Goal: Obtain resource: Download file/media

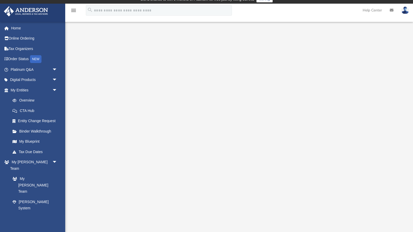
scroll to position [7, 0]
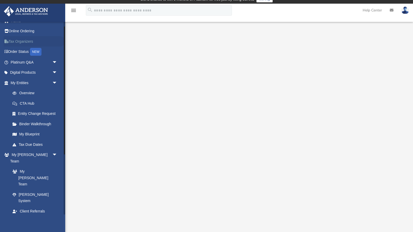
click at [19, 39] on link "Tax Organizers" at bounding box center [35, 41] width 62 height 10
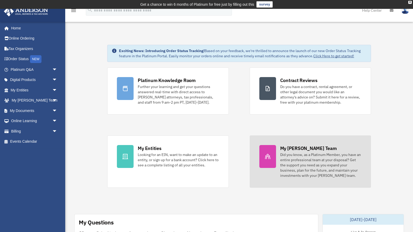
click at [292, 157] on div "Did you know, as a Platinum Member, you have an entire professional team at you…" at bounding box center [320, 165] width 81 height 26
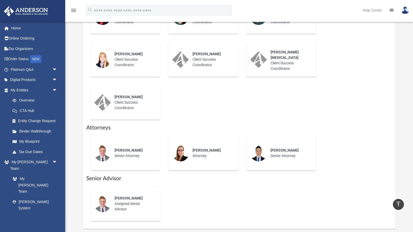
scroll to position [269, 0]
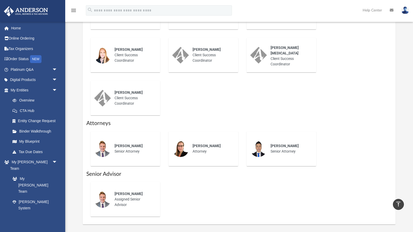
click at [121, 144] on span "Jeff Cottle" at bounding box center [129, 146] width 28 height 4
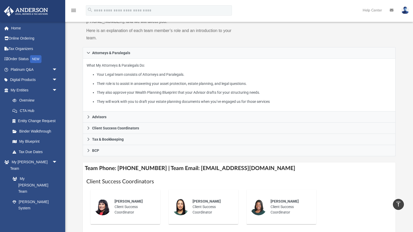
scroll to position [73, 0]
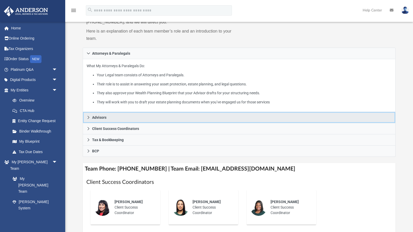
click at [88, 118] on icon at bounding box center [89, 118] width 4 height 4
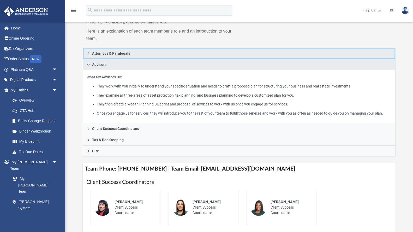
click at [92, 55] on span "Attorneys & Paralegals" at bounding box center [111, 54] width 38 height 4
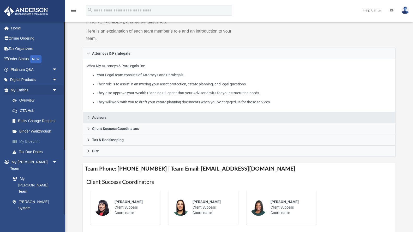
click at [34, 140] on link "My Blueprint" at bounding box center [36, 142] width 58 height 10
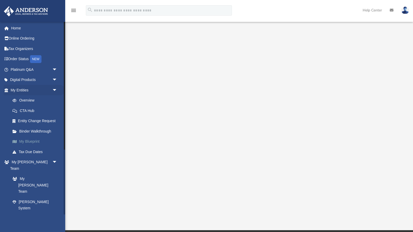
scroll to position [32, 0]
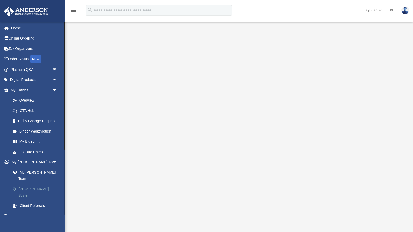
click at [31, 184] on link "[PERSON_NAME] System" at bounding box center [36, 192] width 58 height 17
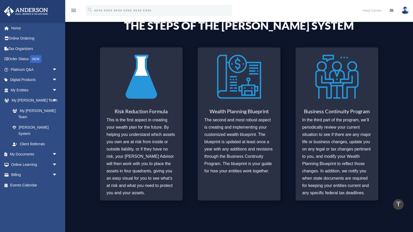
scroll to position [181, 0]
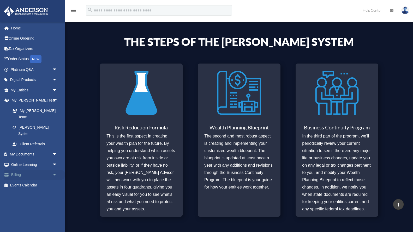
click at [23, 170] on link "Billing arrow_drop_down" at bounding box center [35, 175] width 62 height 10
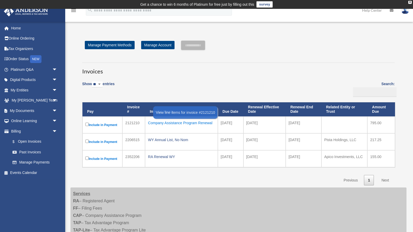
click at [156, 124] on div "Company Assistance Program Renewal" at bounding box center [181, 122] width 67 height 7
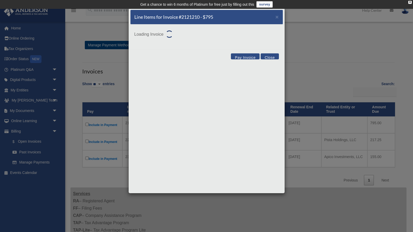
scroll to position [1, 0]
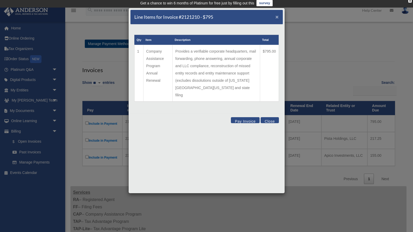
click at [277, 17] on span "×" at bounding box center [276, 17] width 3 height 6
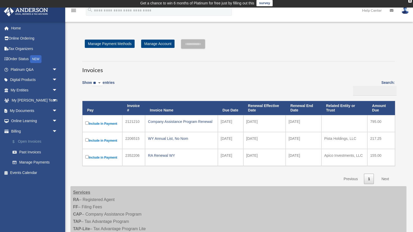
click at [28, 141] on link "$ Open Invoices" at bounding box center [36, 142] width 58 height 11
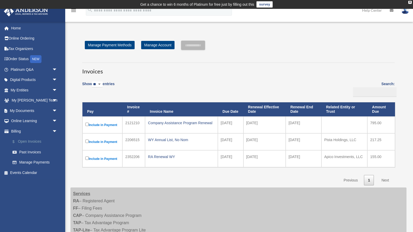
scroll to position [1, 0]
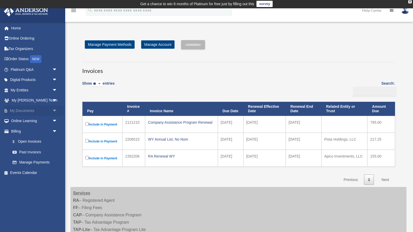
click at [30, 112] on link "My Documents arrow_drop_down" at bounding box center [35, 111] width 62 height 10
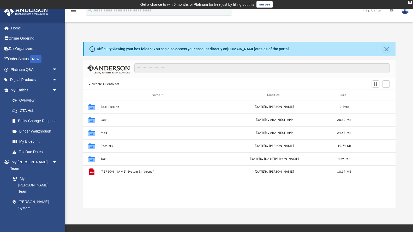
scroll to position [118, 313]
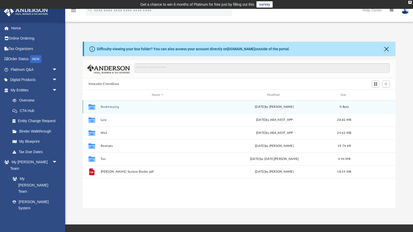
click at [95, 107] on icon "grid" at bounding box center [91, 108] width 7 height 4
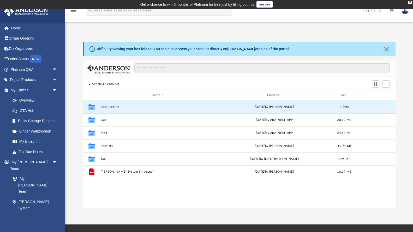
scroll to position [2, 0]
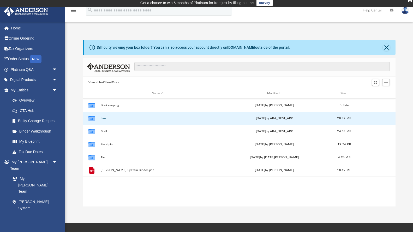
click at [103, 118] on button "Law" at bounding box center [157, 118] width 114 height 3
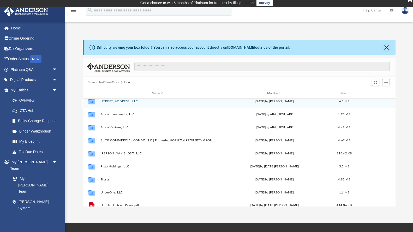
scroll to position [22, 0]
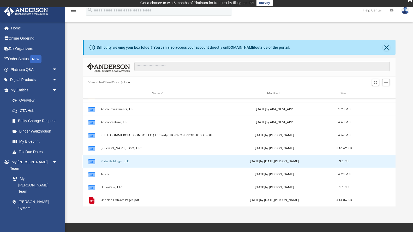
click at [106, 161] on button "Pista Holdings, LLC" at bounding box center [157, 161] width 114 height 3
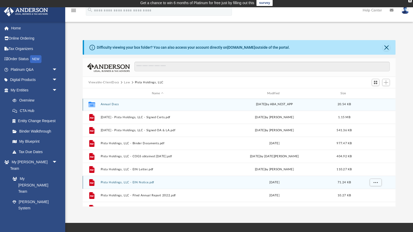
scroll to position [0, 0]
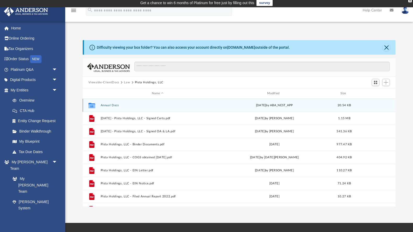
click at [107, 106] on button "Annual Docs" at bounding box center [157, 105] width 114 height 3
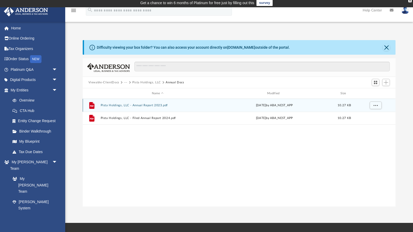
scroll to position [2, 0]
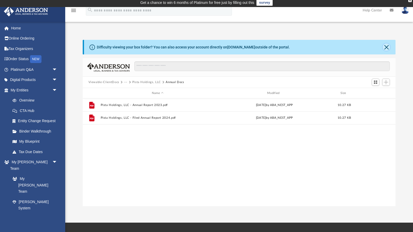
click at [385, 47] on button "Close" at bounding box center [386, 47] width 7 height 7
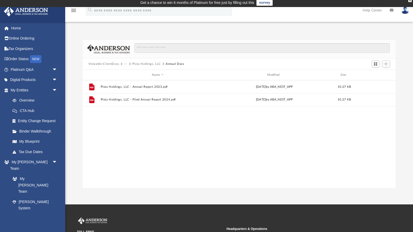
scroll to position [0, 0]
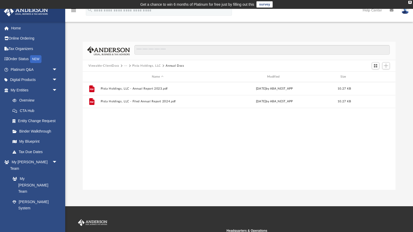
click at [96, 65] on button "Viewable-ClientDocs" at bounding box center [103, 66] width 31 height 5
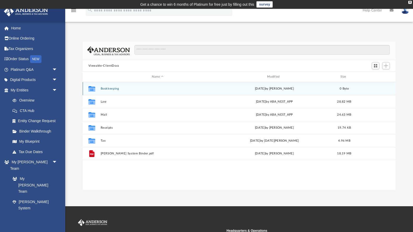
scroll to position [3, 0]
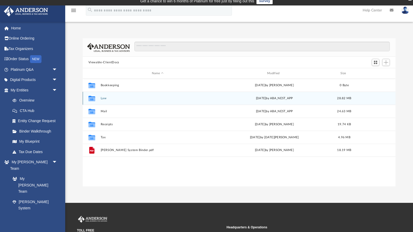
click at [101, 99] on button "Law" at bounding box center [157, 98] width 114 height 3
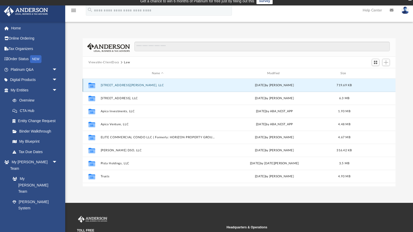
click at [113, 85] on button "[STREET_ADDRESS][PERSON_NAME], LLC" at bounding box center [157, 85] width 114 height 3
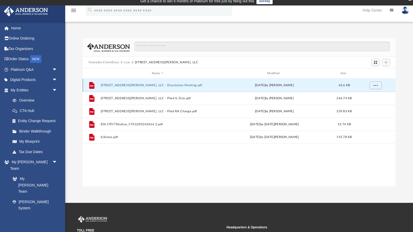
click at [113, 85] on button "1822 W FOSTER AVENUE, LLC - Dissolution Meeting.pdf" at bounding box center [157, 85] width 114 height 3
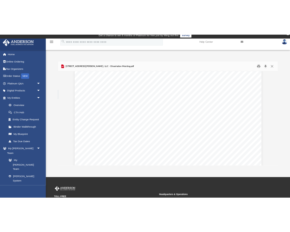
scroll to position [113, 0]
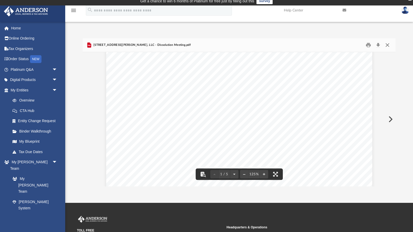
click at [386, 43] on button "Close" at bounding box center [387, 45] width 9 height 8
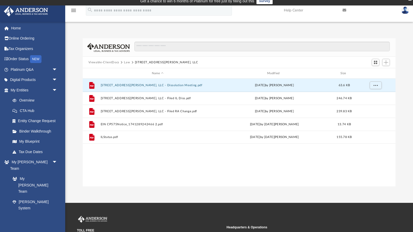
click at [393, 26] on div "App noelliudds@gmail.com Sign Out noelliudds@gmail.com Home Online Ordering Tax…" at bounding box center [206, 104] width 413 height 165
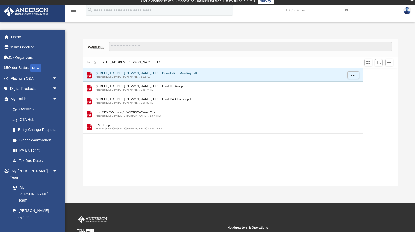
scroll to position [118, 315]
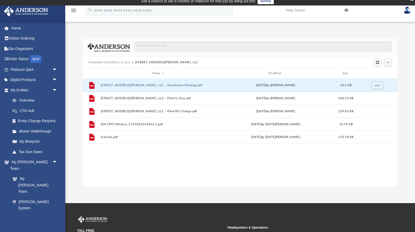
click at [98, 63] on button "Viewable-ClientDocs" at bounding box center [103, 62] width 31 height 5
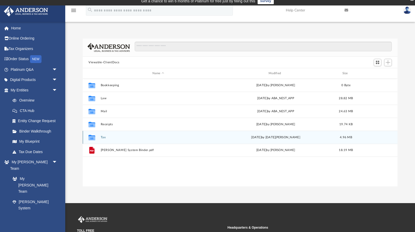
click at [103, 137] on button "Tax" at bounding box center [158, 137] width 115 height 3
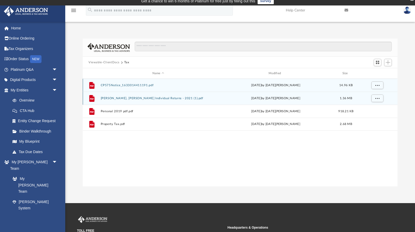
scroll to position [4, 0]
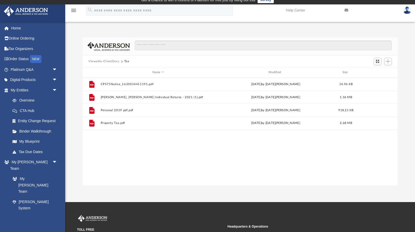
click at [97, 61] on button "Viewable-ClientDocs" at bounding box center [103, 61] width 31 height 5
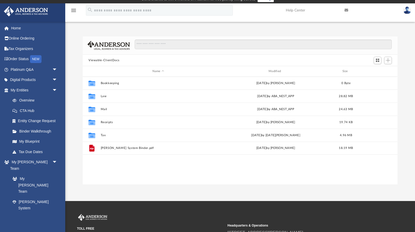
click at [97, 61] on button "Viewable-ClientDocs" at bounding box center [103, 60] width 31 height 5
click at [19, 48] on link "Tax Organizers" at bounding box center [35, 49] width 62 height 10
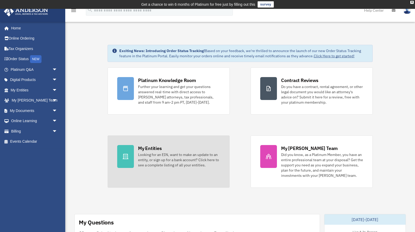
click at [154, 169] on link "My Entities Looking for an EIN, want to make an update to an entity, or sign up…" at bounding box center [168, 162] width 122 height 52
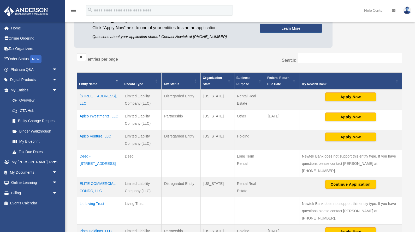
scroll to position [70, 0]
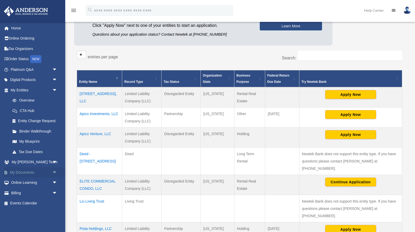
click at [32, 171] on link "My Documents arrow_drop_down" at bounding box center [35, 172] width 62 height 10
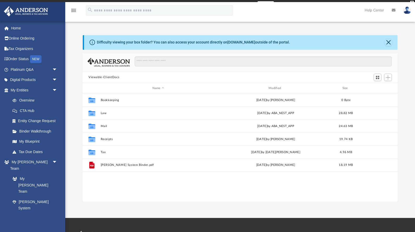
scroll to position [118, 315]
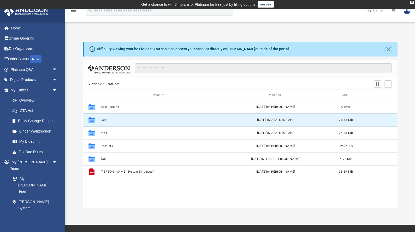
click at [103, 121] on button "Law" at bounding box center [158, 119] width 115 height 3
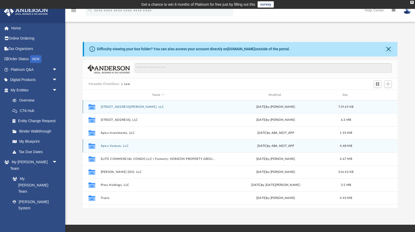
scroll to position [22, 0]
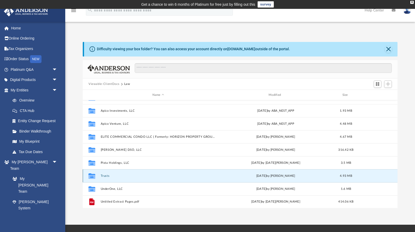
click at [110, 176] on button "Trusts" at bounding box center [158, 176] width 115 height 3
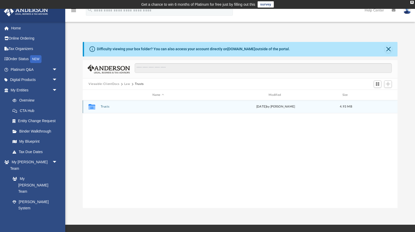
scroll to position [0, 0]
click at [102, 107] on button "Trusts" at bounding box center [158, 106] width 115 height 3
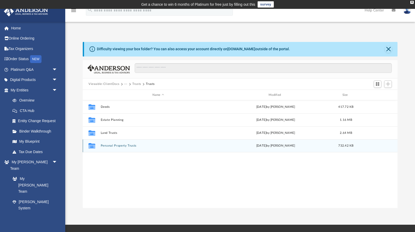
click at [112, 146] on button "Personal Property Trusts" at bounding box center [158, 146] width 115 height 3
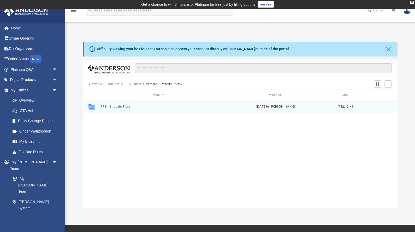
click at [111, 106] on button "PPT - Stradale Trust" at bounding box center [158, 106] width 115 height 3
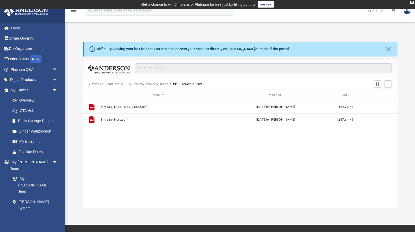
click at [136, 83] on button "Personal Property Trusts" at bounding box center [150, 84] width 36 height 5
click at [134, 84] on button "Trusts" at bounding box center [136, 84] width 9 height 5
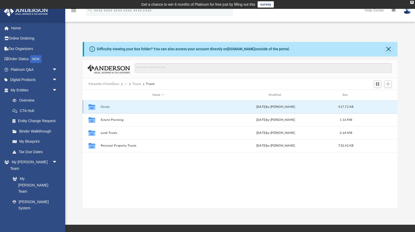
click at [108, 108] on button "Deeds" at bounding box center [158, 106] width 115 height 3
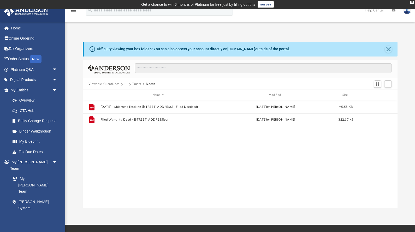
click at [132, 83] on span "···" at bounding box center [128, 84] width 8 height 5
click at [136, 83] on button "Trusts" at bounding box center [136, 84] width 9 height 5
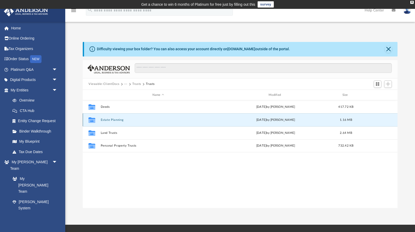
click at [111, 121] on button "Estate Planning" at bounding box center [158, 119] width 115 height 3
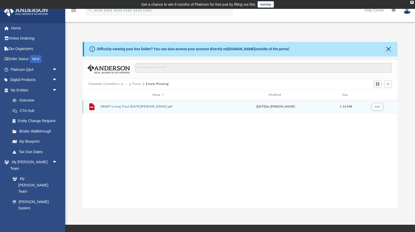
click at [113, 107] on button "DRAFT-Living Trust Noel-Nazish.pdf" at bounding box center [158, 106] width 115 height 3
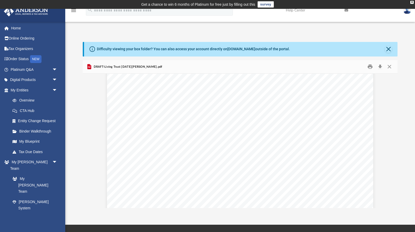
scroll to position [2449, 0]
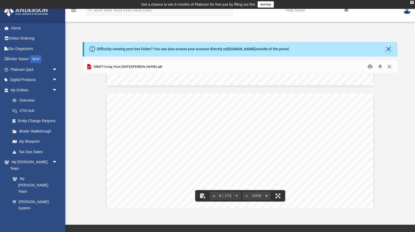
click at [389, 66] on button "Close" at bounding box center [388, 67] width 9 height 8
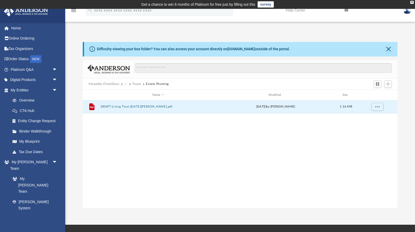
click at [136, 83] on button "Trusts" at bounding box center [136, 84] width 9 height 5
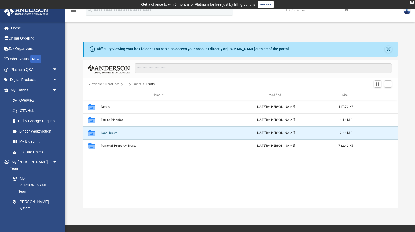
click at [111, 133] on button "Land Trusts" at bounding box center [158, 132] width 115 height 3
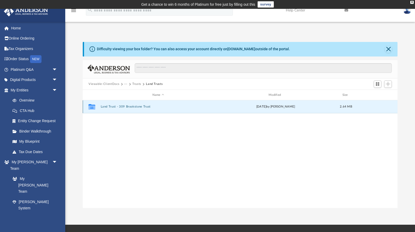
click at [112, 106] on button "Land Trust - 309 Brookstone Trust" at bounding box center [158, 106] width 115 height 3
click at [119, 105] on button "2024.04.29 -- Signed Trust Docs (309 Brookstone Trust).pdf" at bounding box center [158, 106] width 115 height 3
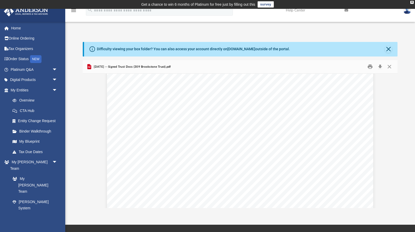
scroll to position [4298, 0]
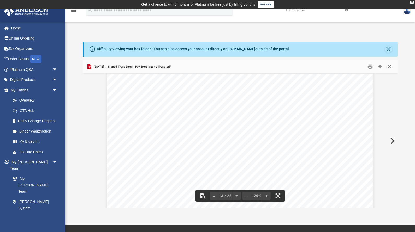
click at [392, 65] on button "Close" at bounding box center [388, 67] width 9 height 8
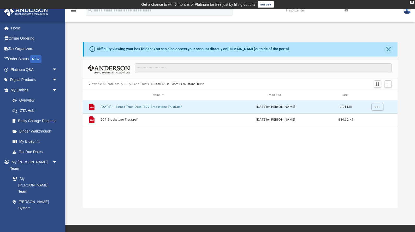
click at [144, 85] on button "Land Trusts" at bounding box center [140, 84] width 17 height 5
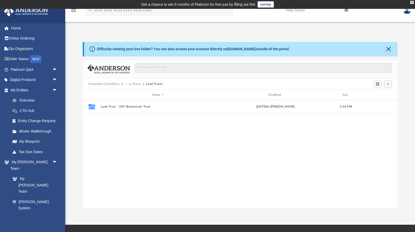
click at [135, 85] on button "Trusts" at bounding box center [136, 84] width 9 height 5
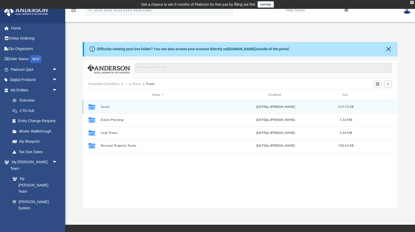
click at [157, 109] on div "Collaborated Folder Deeds Thu Aug 25 2022 by Cole Knight-Ferguson 417.72 KB" at bounding box center [240, 106] width 315 height 13
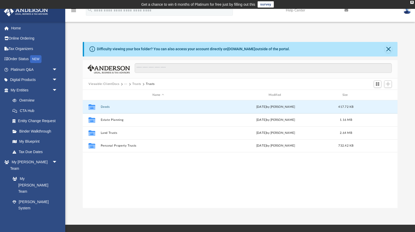
click at [319, 33] on div "Difficulty viewing your box folder? You can also access your account directly o…" at bounding box center [240, 120] width 350 height 178
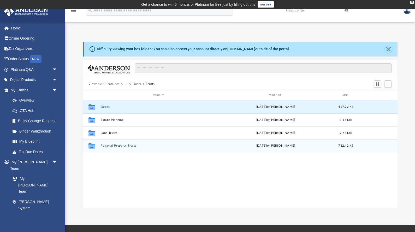
click at [111, 144] on div "Collaborated Folder Personal Property Trusts Fri Mar 7 2025 by Cole Knight-Ferg…" at bounding box center [240, 146] width 315 height 13
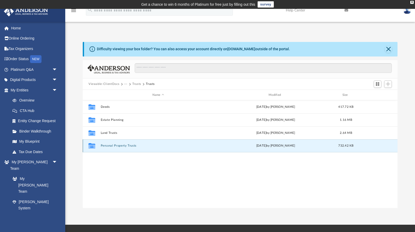
click at [111, 146] on button "Personal Property Trusts" at bounding box center [158, 146] width 115 height 3
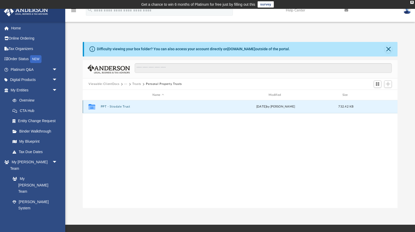
click at [118, 106] on button "PPT - Stradale Trust" at bounding box center [158, 106] width 115 height 3
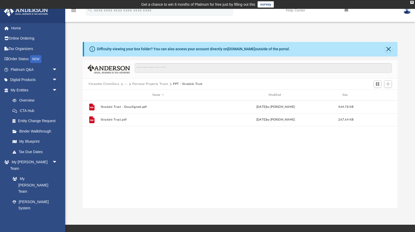
click at [158, 84] on button "Personal Property Trusts" at bounding box center [150, 84] width 36 height 5
click at [140, 83] on button "Trusts" at bounding box center [136, 84] width 9 height 5
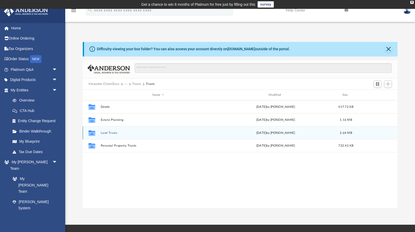
click at [107, 133] on button "Land Trusts" at bounding box center [158, 132] width 115 height 3
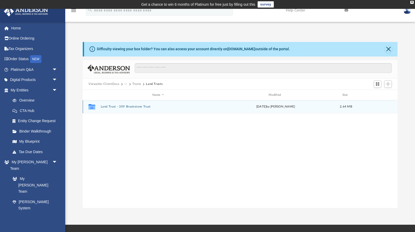
click at [123, 108] on button "Land Trust - 309 Brookstone Trust" at bounding box center [158, 106] width 115 height 3
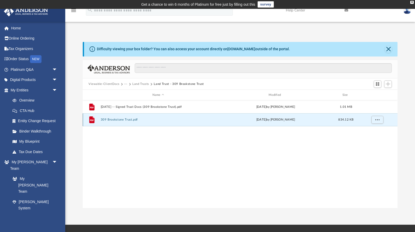
click at [124, 118] on button "309 Brookstone Trust.pdf" at bounding box center [158, 119] width 115 height 3
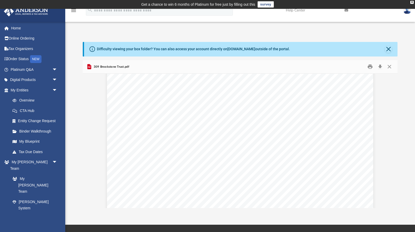
scroll to position [1075, 0]
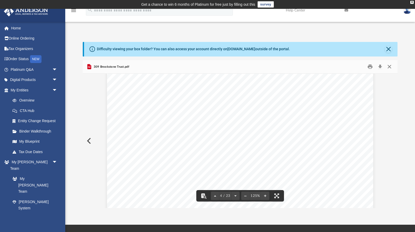
click at [391, 65] on button "Close" at bounding box center [388, 67] width 9 height 8
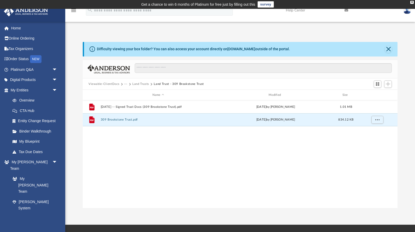
click at [146, 85] on button "Land Trusts" at bounding box center [140, 84] width 17 height 5
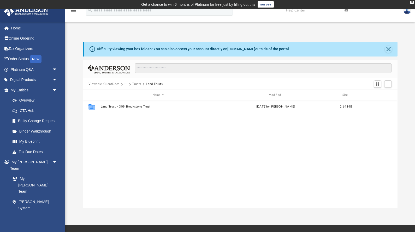
click at [134, 85] on button "Trusts" at bounding box center [136, 84] width 9 height 5
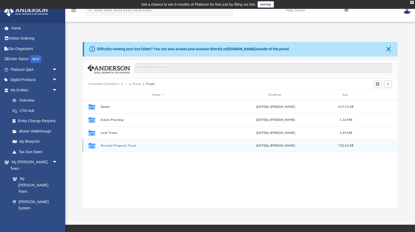
click at [110, 146] on button "Personal Property Trusts" at bounding box center [158, 146] width 115 height 3
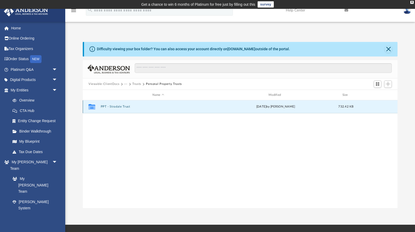
click at [110, 105] on button "PPT - Stradale Trust" at bounding box center [158, 106] width 115 height 3
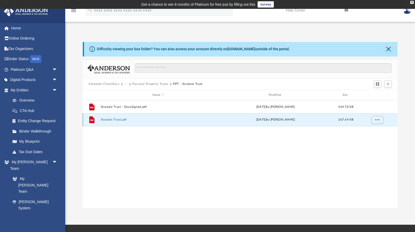
click at [111, 119] on button "Stradale Trust.pdf" at bounding box center [158, 119] width 115 height 3
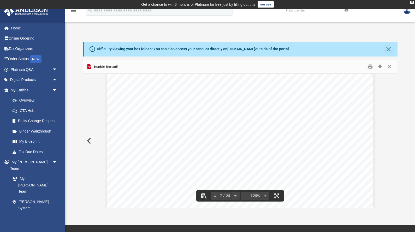
scroll to position [2262, 0]
click at [388, 65] on button "Close" at bounding box center [388, 67] width 9 height 8
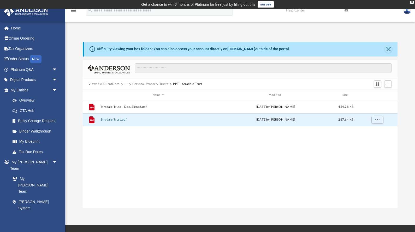
click at [158, 85] on button "Personal Property Trusts" at bounding box center [150, 84] width 36 height 5
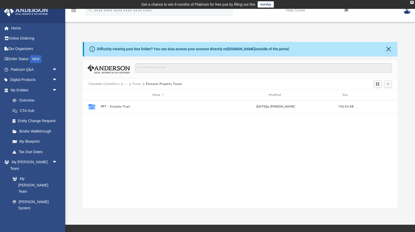
click at [137, 83] on button "Trusts" at bounding box center [136, 84] width 9 height 5
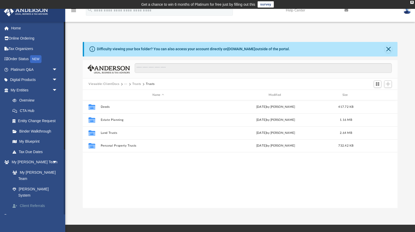
click at [27, 201] on link "Client Referrals" at bounding box center [36, 206] width 58 height 10
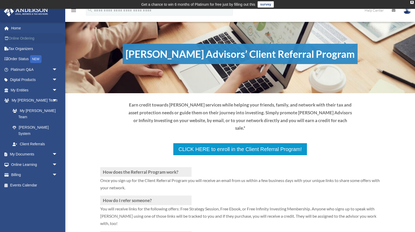
click at [16, 41] on link "Online Ordering" at bounding box center [35, 38] width 62 height 10
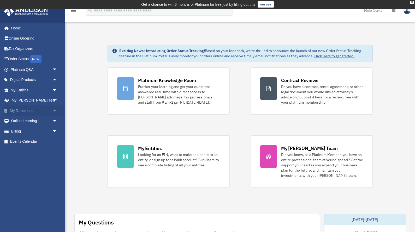
click at [36, 113] on link "My Documents arrow_drop_down" at bounding box center [35, 111] width 62 height 10
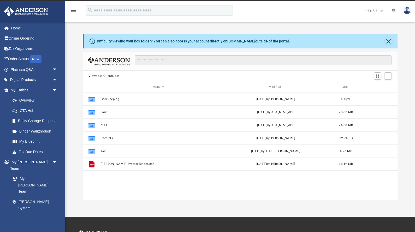
scroll to position [118, 315]
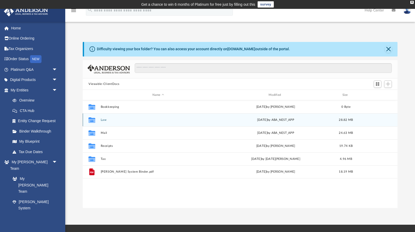
click at [104, 121] on button "Law" at bounding box center [158, 119] width 115 height 3
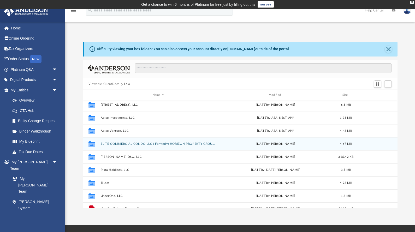
scroll to position [22, 0]
